Goal: Transaction & Acquisition: Subscribe to service/newsletter

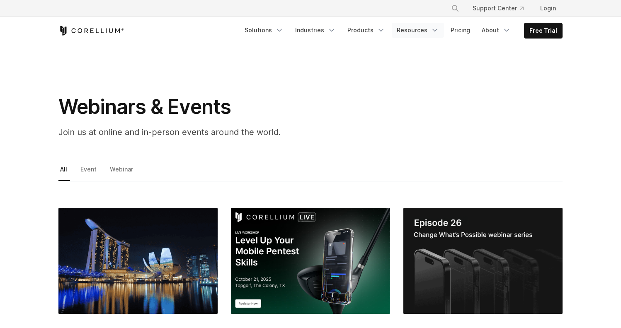
click at [435, 34] on icon "Navigation Menu" at bounding box center [435, 30] width 8 height 8
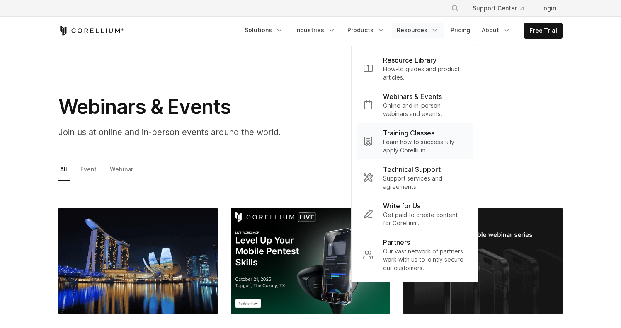
click at [421, 134] on p "Training Classes" at bounding box center [408, 133] width 51 height 10
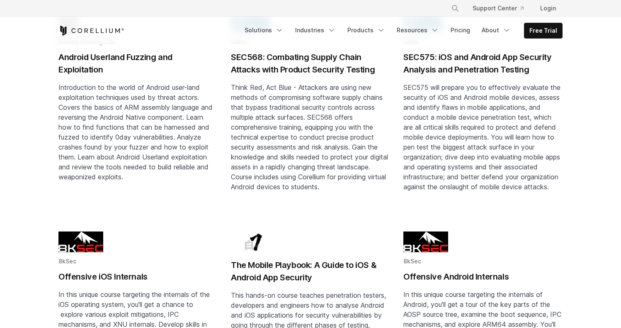
scroll to position [605, 0]
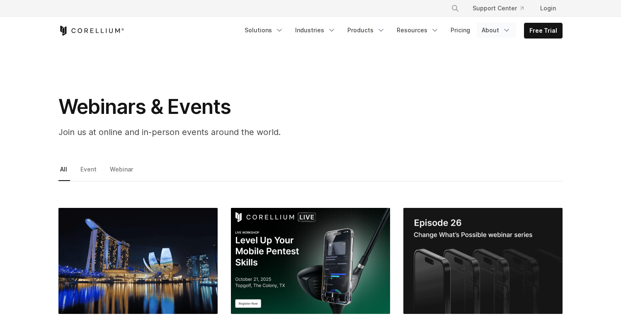
click at [504, 33] on link "About" at bounding box center [496, 30] width 39 height 15
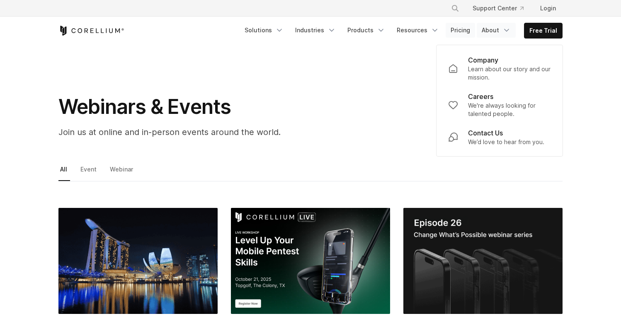
click at [459, 30] on link "Pricing" at bounding box center [460, 30] width 29 height 15
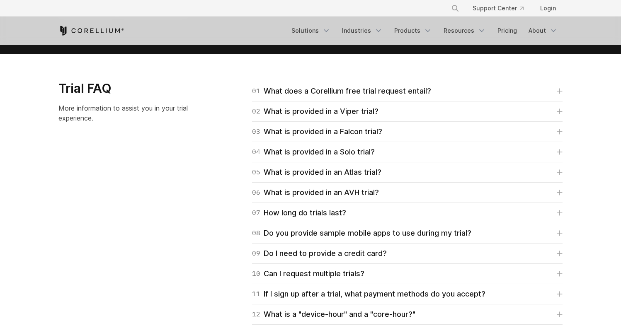
scroll to position [1178, 0]
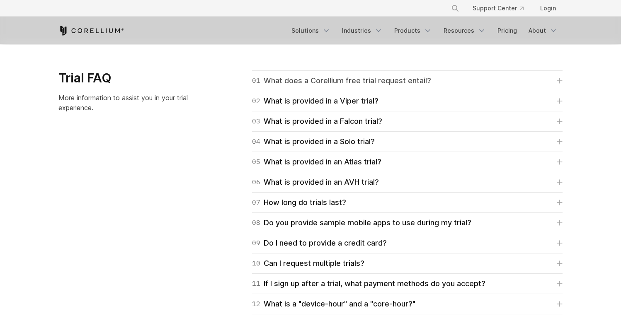
click at [559, 82] on icon at bounding box center [559, 81] width 5 height 5
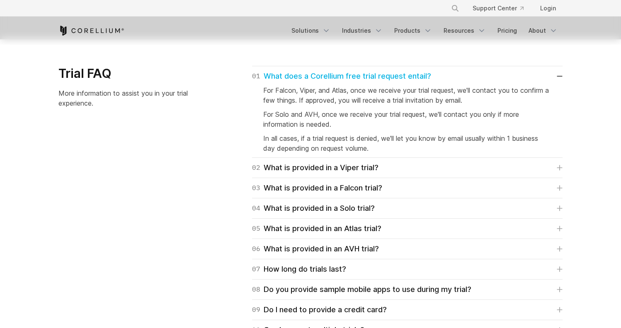
scroll to position [1188, 0]
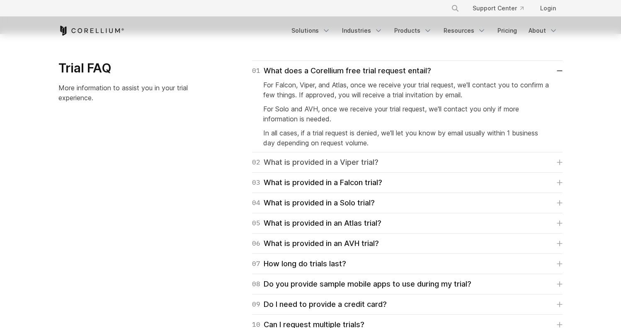
click at [559, 162] on icon at bounding box center [560, 163] width 6 height 6
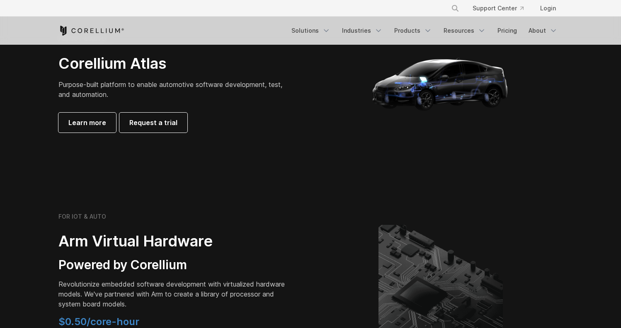
scroll to position [766, 0]
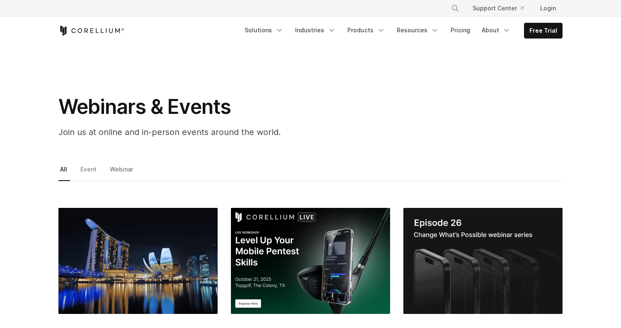
click at [86, 170] on link "Event" at bounding box center [89, 172] width 21 height 17
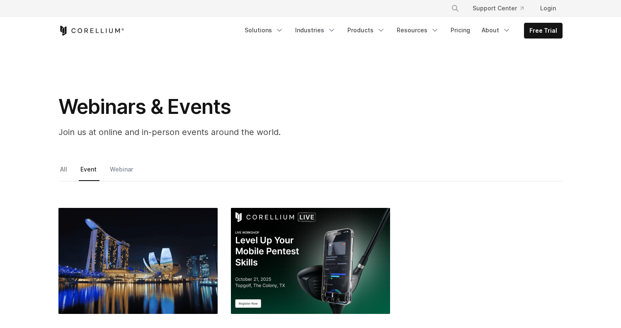
click at [115, 171] on link "Webinar" at bounding box center [122, 172] width 28 height 17
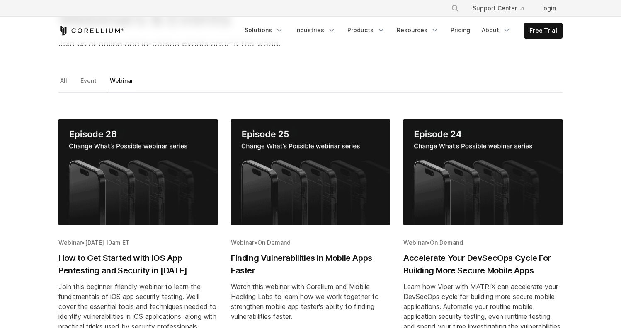
scroll to position [61, 0]
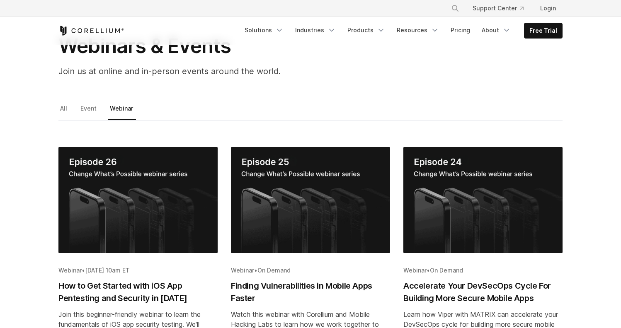
click at [488, 185] on img "Blog post summary: Accelerate Your DevSecOps Cycle For Building More Secure Mob…" at bounding box center [482, 200] width 159 height 106
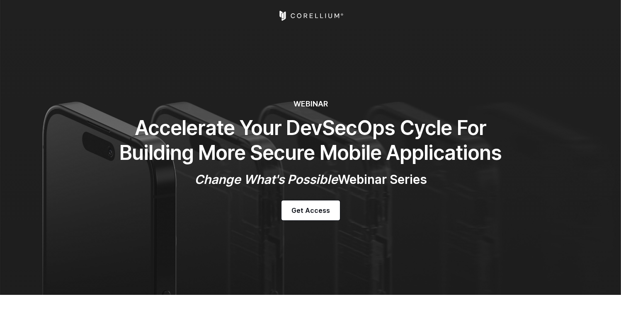
select select "**********"
click at [306, 214] on span "Get Access" at bounding box center [310, 211] width 39 height 10
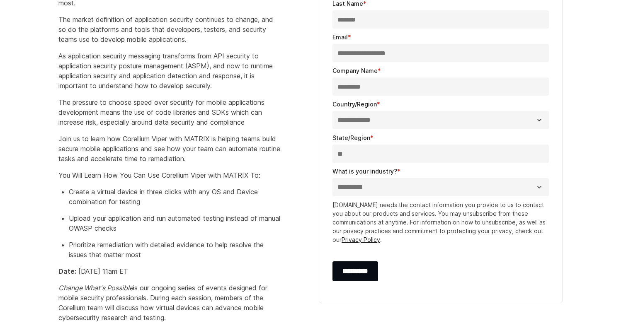
scroll to position [425, 0]
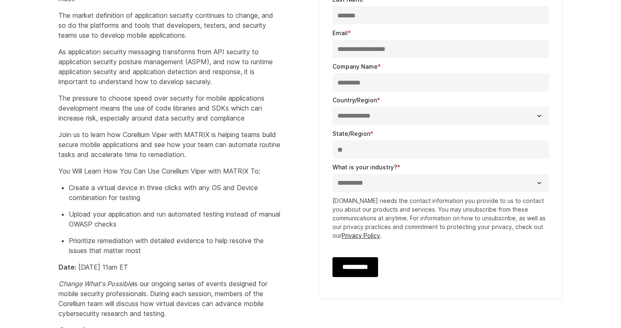
click at [350, 272] on input "**********" at bounding box center [356, 267] width 46 height 20
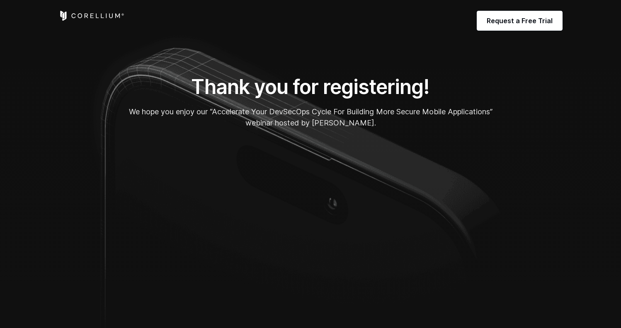
click at [14, 202] on section "Thank you for registering! We hope you enjoy our “Accelerate Your DevSecOps Cyc…" at bounding box center [310, 177] width 621 height 355
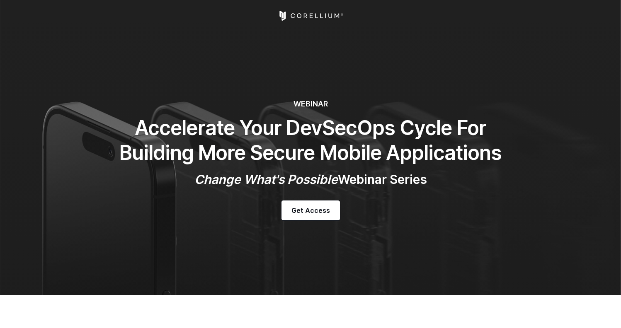
select select "**********"
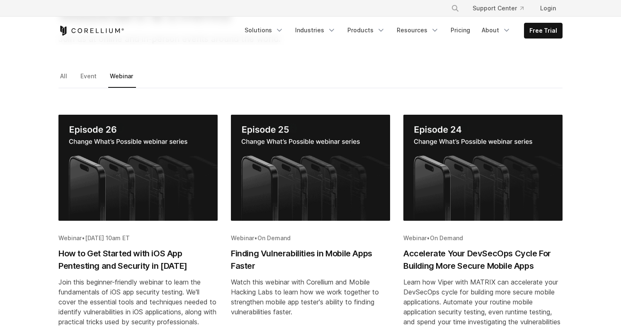
scroll to position [107, 0]
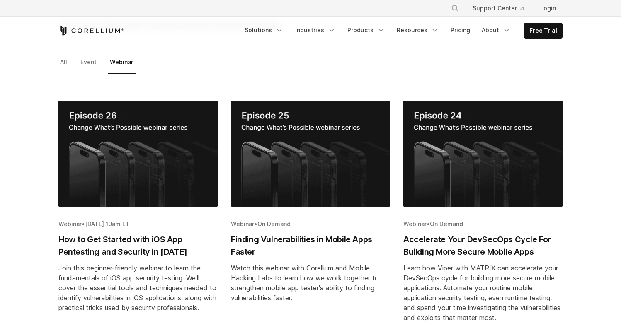
click at [87, 243] on h2 "How to Get Started with iOS App Pentesting and Security in 2025" at bounding box center [137, 245] width 159 height 25
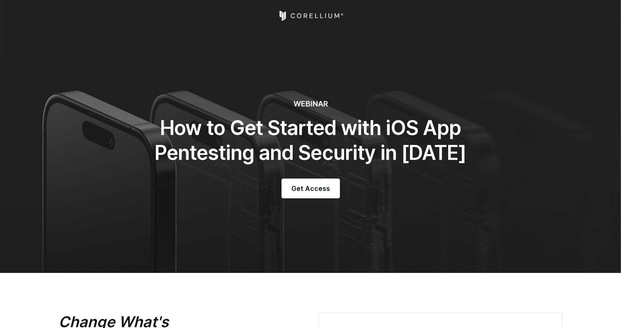
select select "**********"
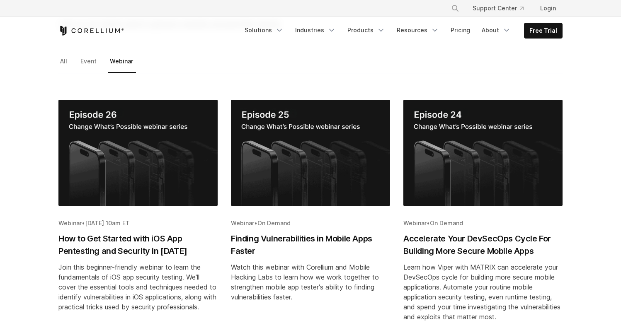
scroll to position [72, 0]
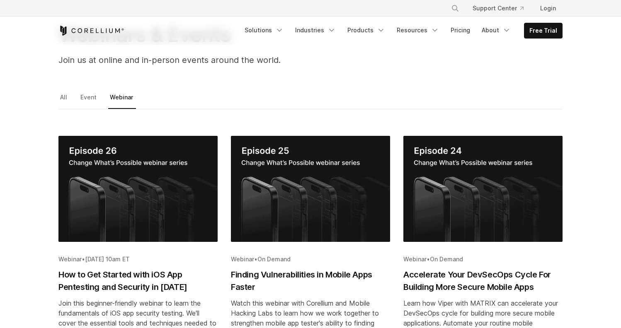
click at [282, 194] on img "Blog post summary: Finding Vulnerabilities in Mobile Apps Faster" at bounding box center [310, 189] width 159 height 106
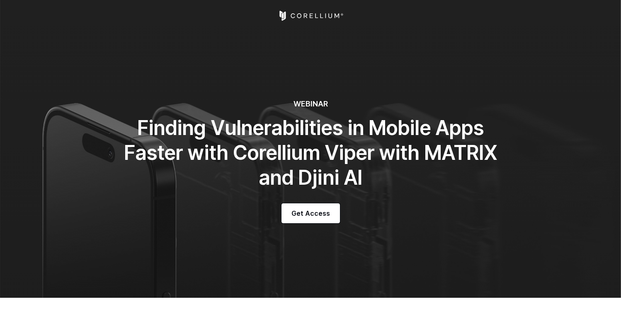
select select "**********"
click at [315, 215] on span "Get Access" at bounding box center [310, 214] width 39 height 10
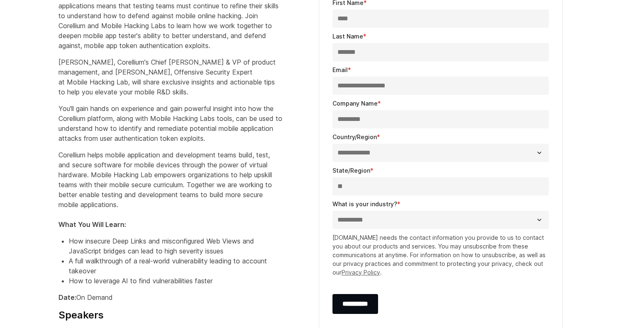
scroll to position [396, 0]
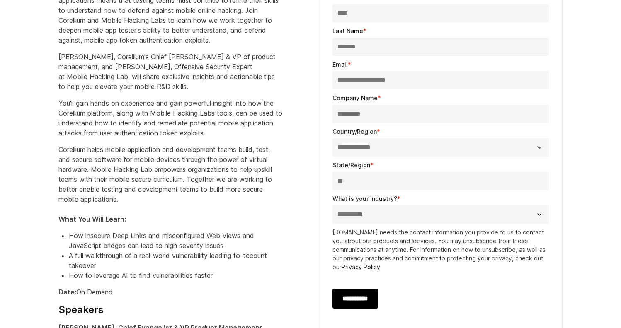
click at [354, 301] on input "**********" at bounding box center [356, 299] width 46 height 20
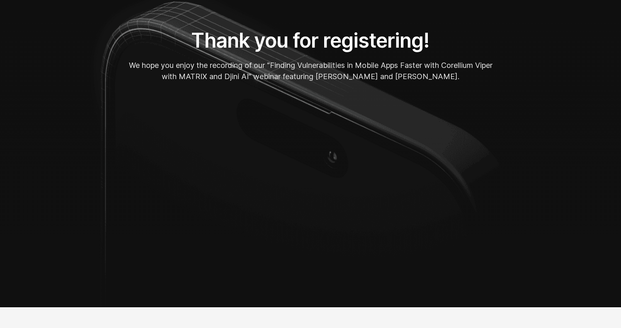
scroll to position [48, 0]
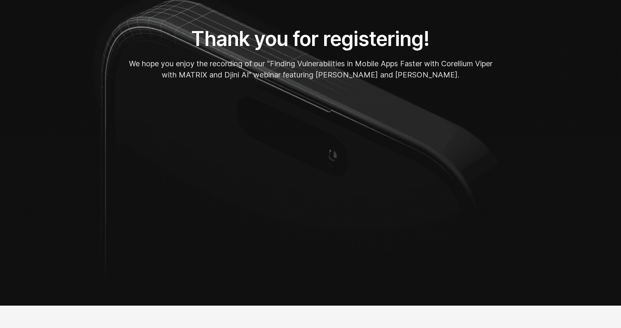
click at [37, 174] on section "Thank you for registering! We hope you enjoy the recording of our “Finding Vuln…" at bounding box center [310, 129] width 621 height 354
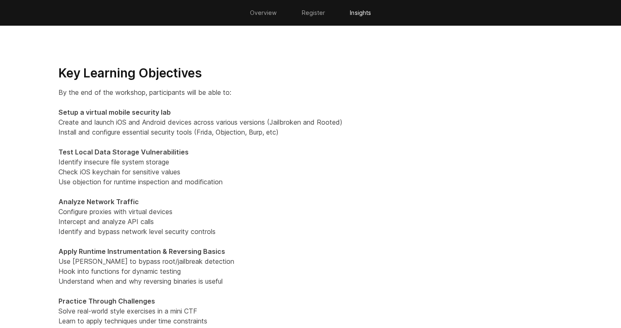
scroll to position [468, 0]
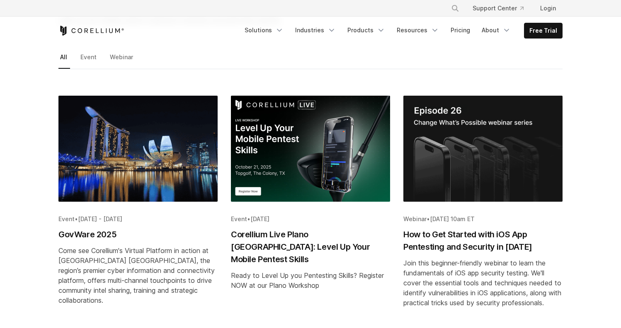
scroll to position [6, 0]
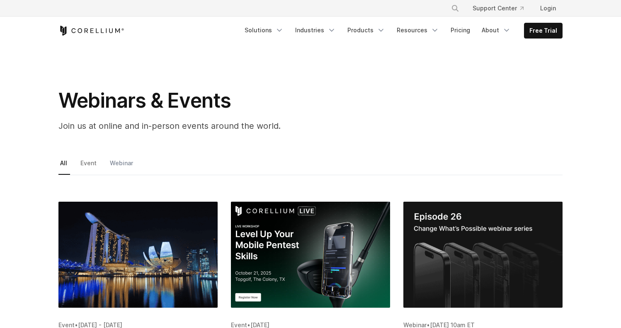
click at [127, 167] on link "Webinar" at bounding box center [122, 166] width 28 height 17
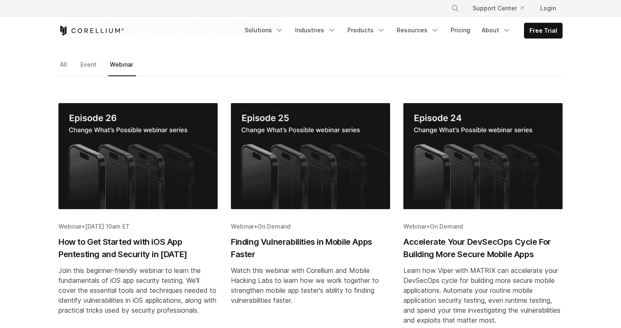
scroll to position [115, 0]
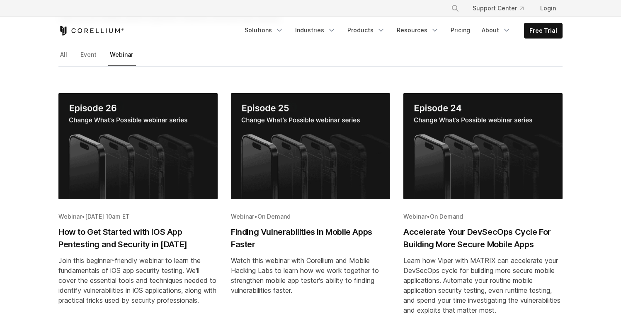
click at [293, 233] on h2 "Finding Vulnerabilities in Mobile Apps Faster" at bounding box center [310, 238] width 159 height 25
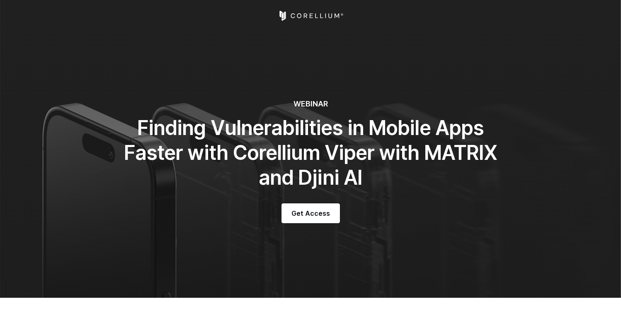
select select "**********"
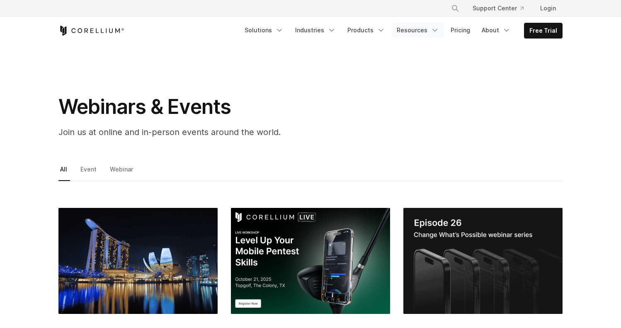
click at [435, 30] on icon "Navigation Menu" at bounding box center [435, 30] width 8 height 8
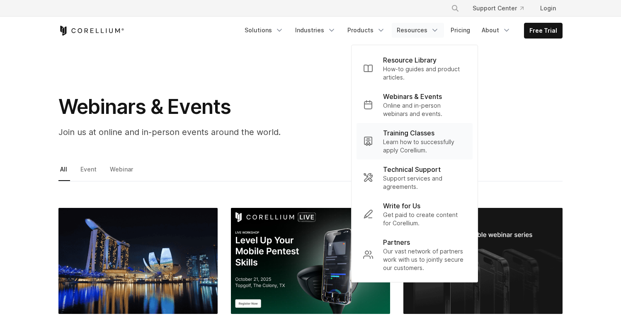
click at [411, 141] on p "Learn how to successfully apply Corellium." at bounding box center [424, 146] width 83 height 17
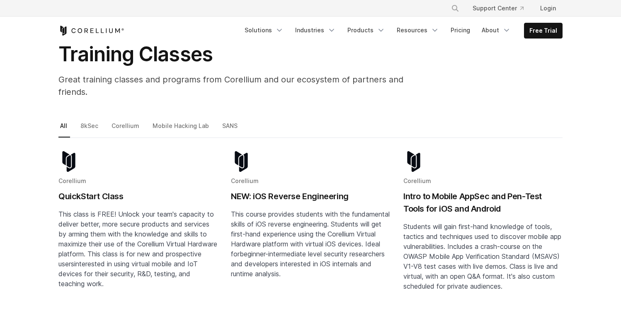
scroll to position [99, 0]
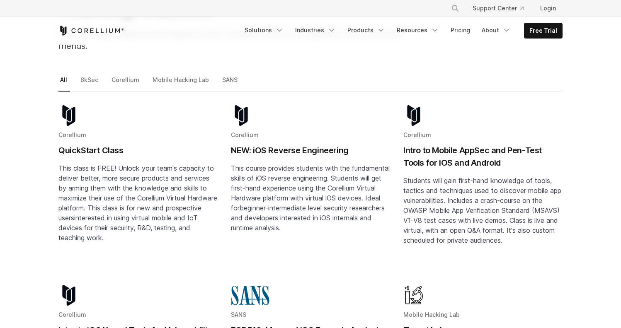
click at [125, 193] on span "This class is FREE! Unlock your team's capacity to deliver better, more secure …" at bounding box center [137, 193] width 159 height 58
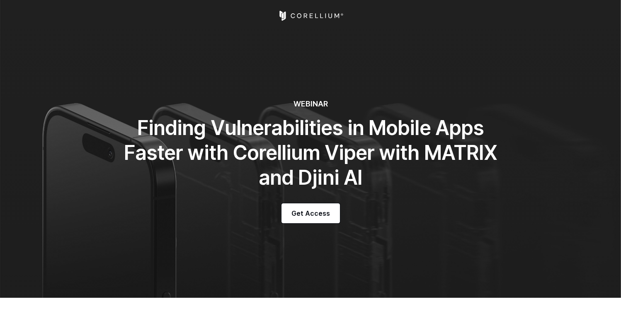
select select "**********"
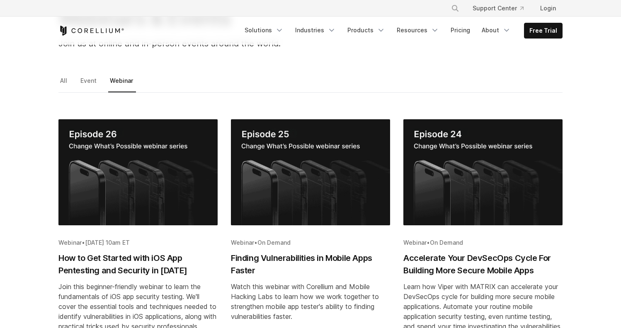
scroll to position [103, 0]
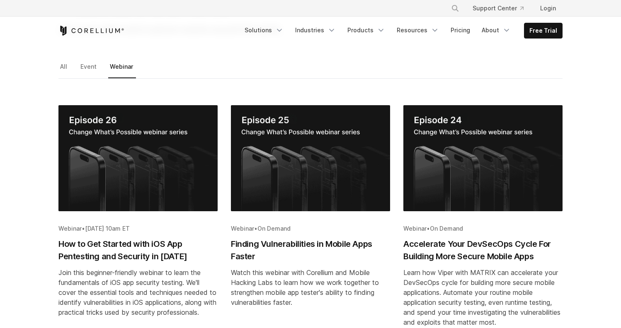
click at [158, 177] on img "Blog post summary: How to Get Started with iOS App Pentesting and Security in 2…" at bounding box center [137, 158] width 159 height 106
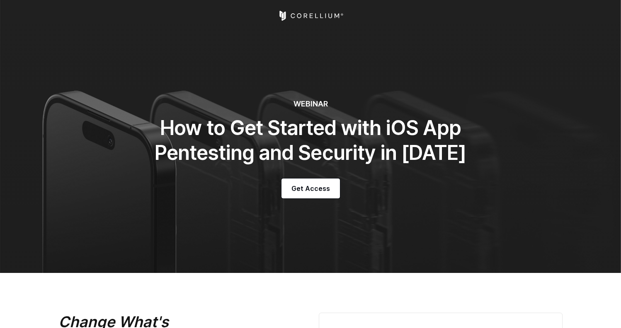
select select "**********"
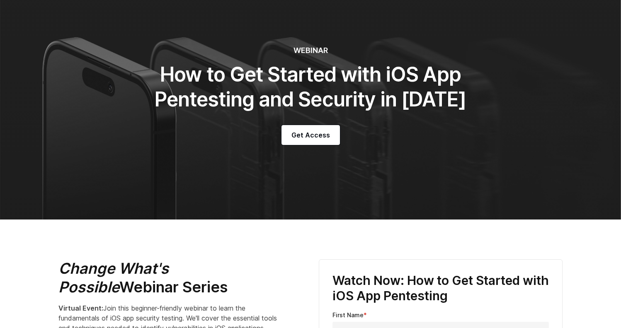
scroll to position [56, 0]
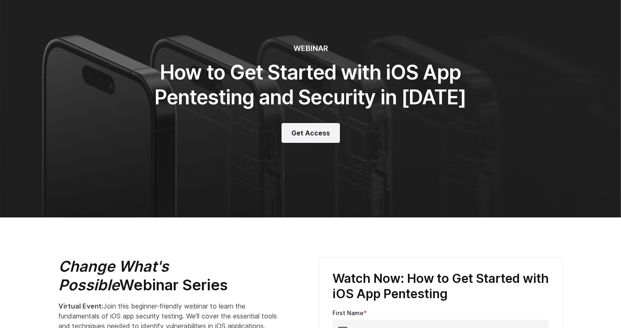
click at [306, 138] on link "Get Access" at bounding box center [311, 133] width 58 height 20
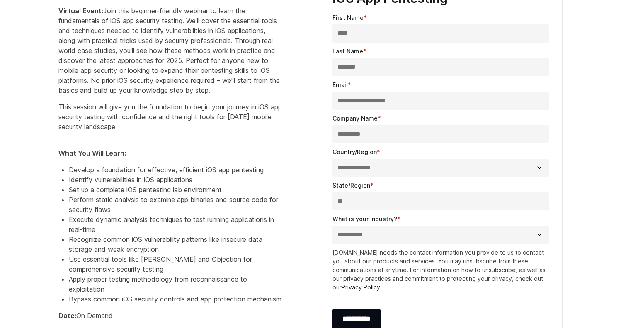
scroll to position [384, 0]
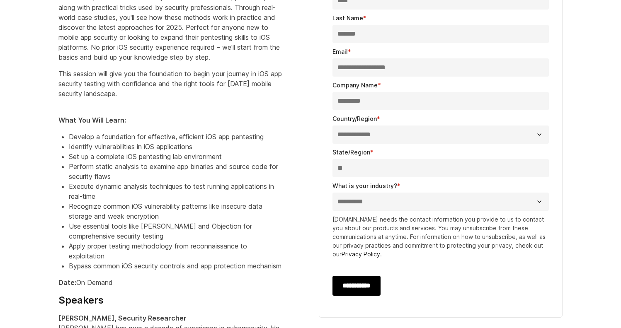
click at [374, 284] on input "**********" at bounding box center [357, 286] width 48 height 20
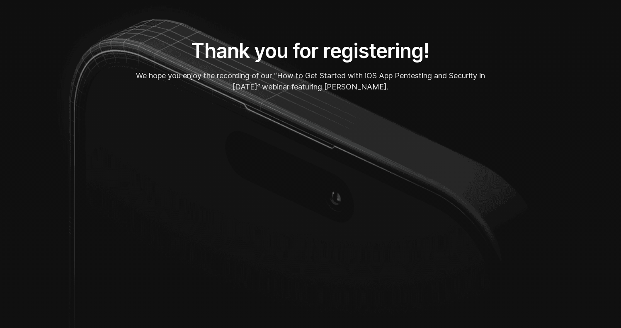
scroll to position [44, 0]
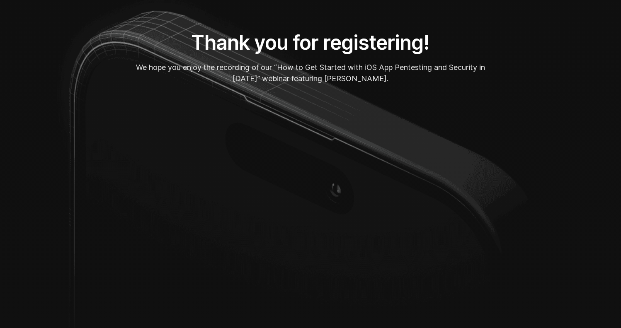
click at [518, 280] on div "Thank you for registering! We hope you enjoy the recording of our “How to Get S…" at bounding box center [310, 177] width 521 height 294
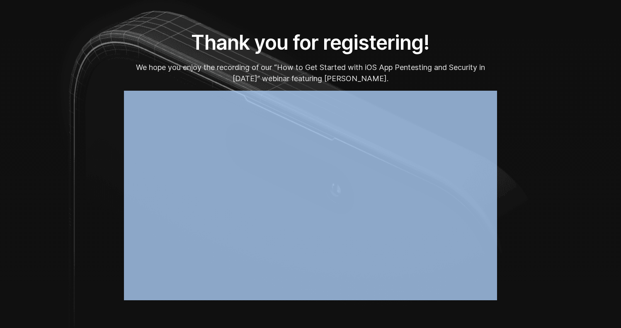
click at [518, 280] on div "Thank you for registering! We hope you enjoy the recording of our “How to Get S…" at bounding box center [310, 177] width 521 height 294
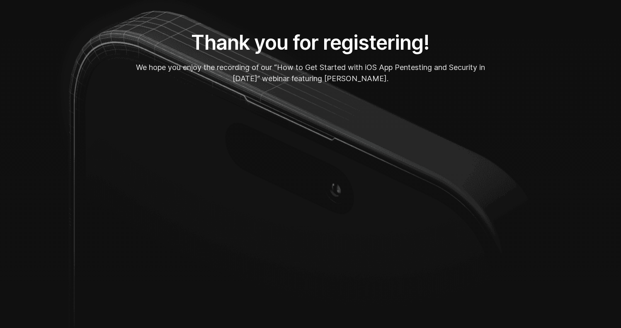
click at [96, 134] on div "Thank you for registering! We hope you enjoy the recording of our “How to Get S…" at bounding box center [310, 177] width 521 height 294
click at [515, 254] on div "Thank you for registering! We hope you enjoy the recording of our “How to Get S…" at bounding box center [310, 177] width 521 height 294
